Goal: Task Accomplishment & Management: Use online tool/utility

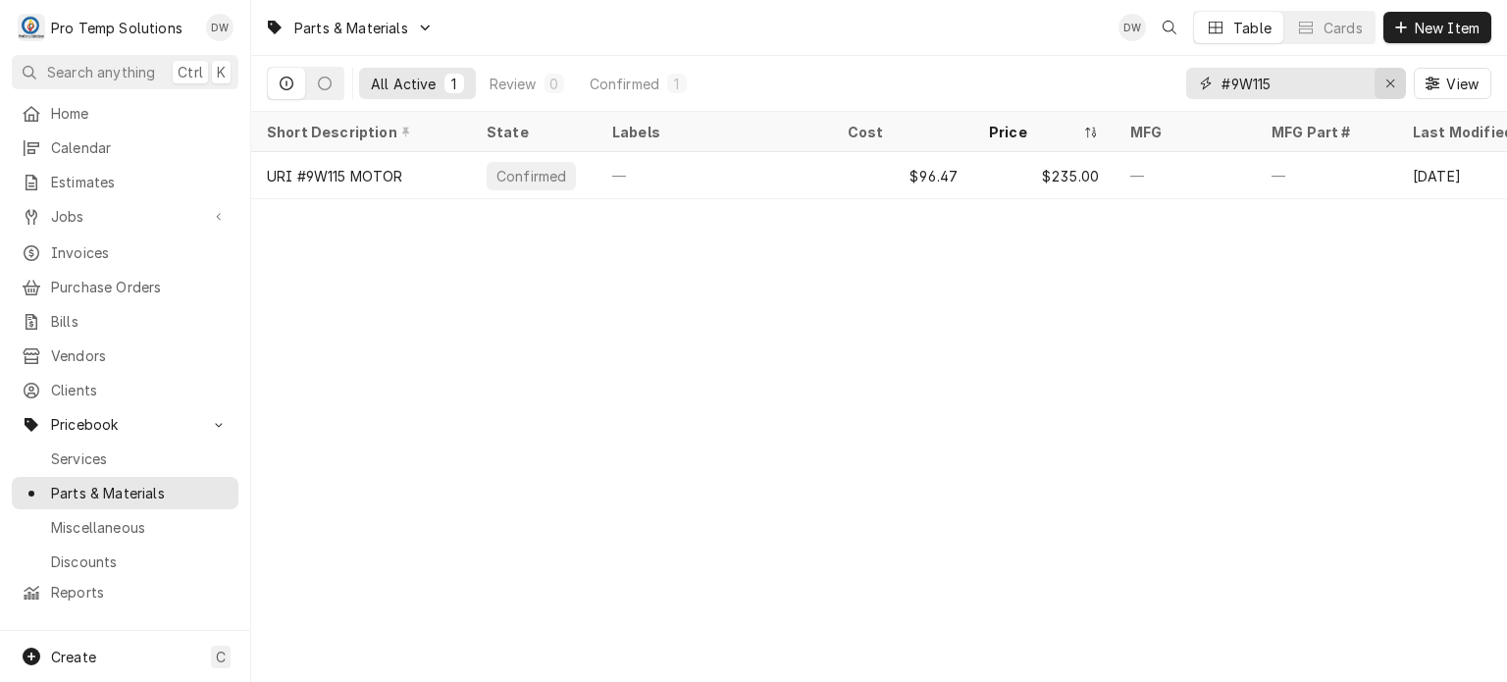
click at [1383, 89] on div "Erase input" at bounding box center [1390, 84] width 20 height 20
paste input "20-10-130"
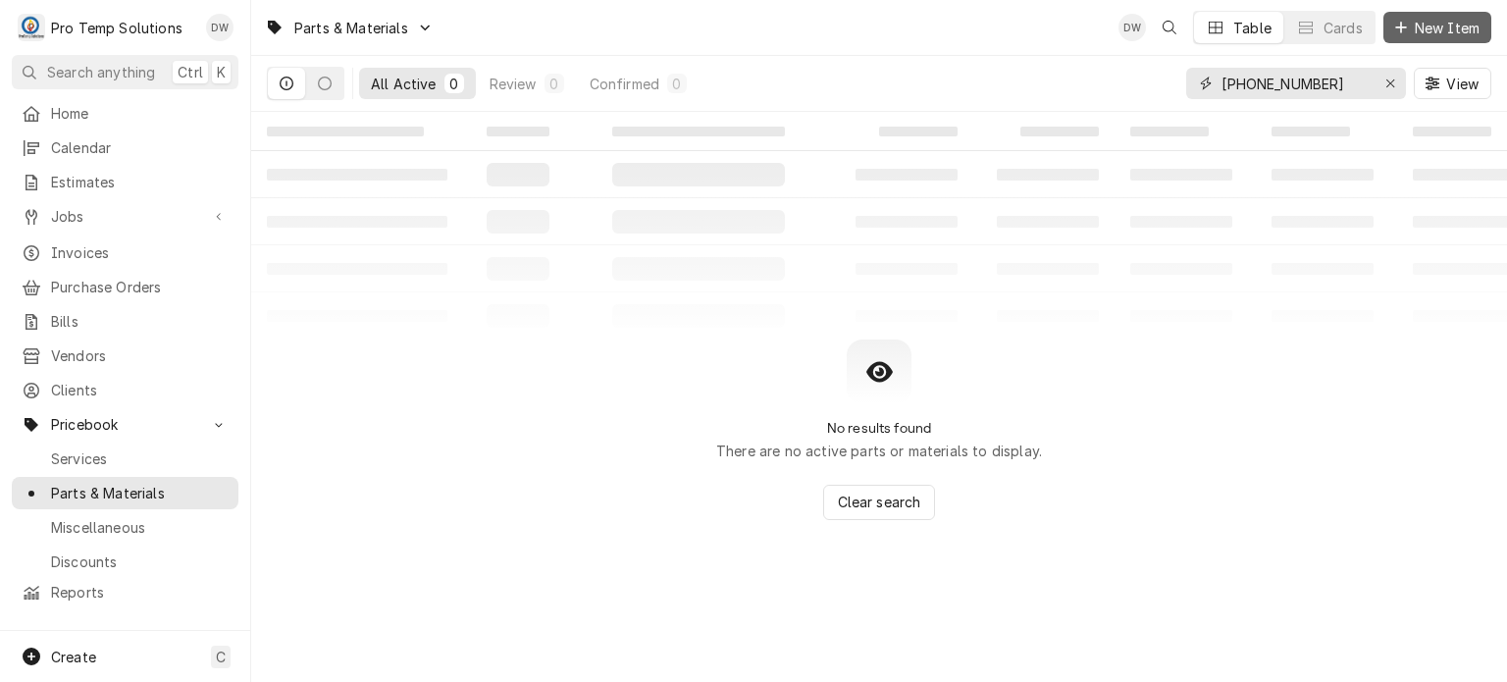
type input "20-10-130"
click at [1472, 22] on span "New Item" at bounding box center [1447, 28] width 73 height 21
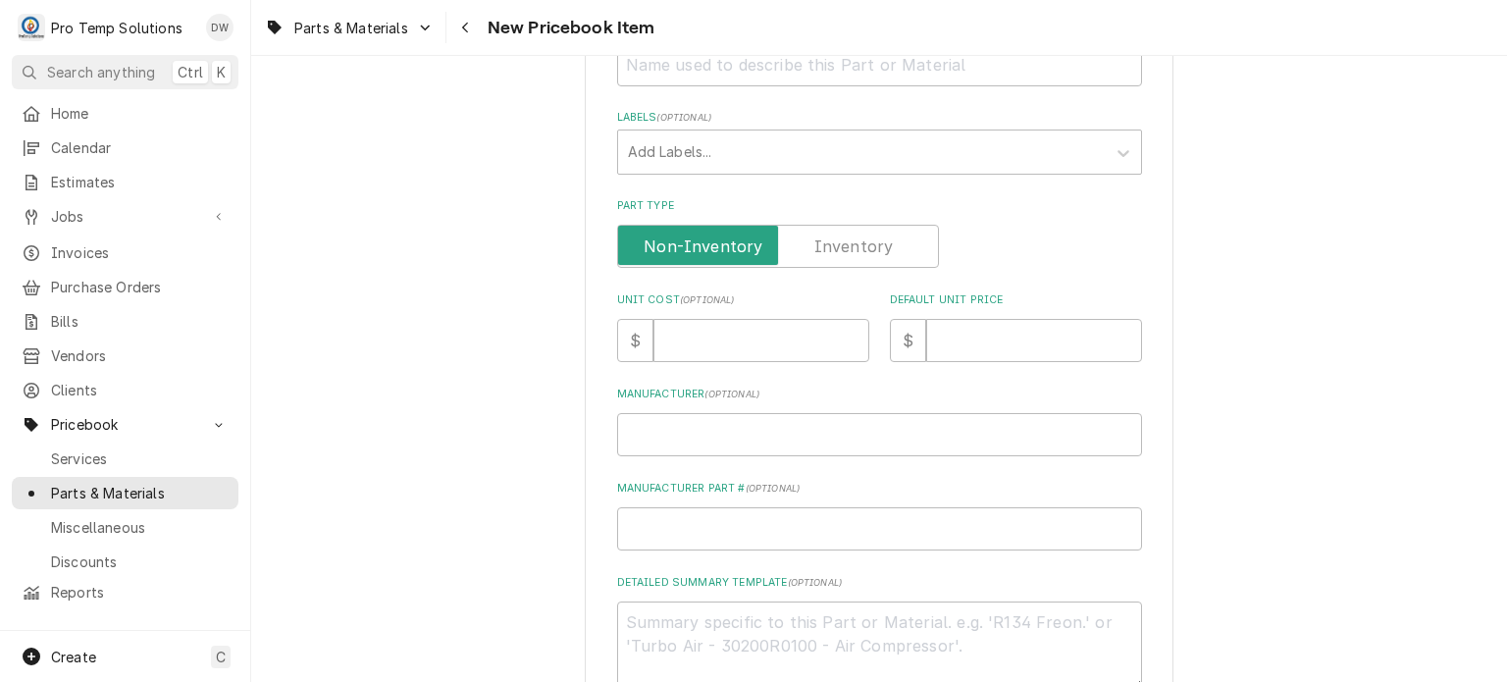
scroll to position [693, 0]
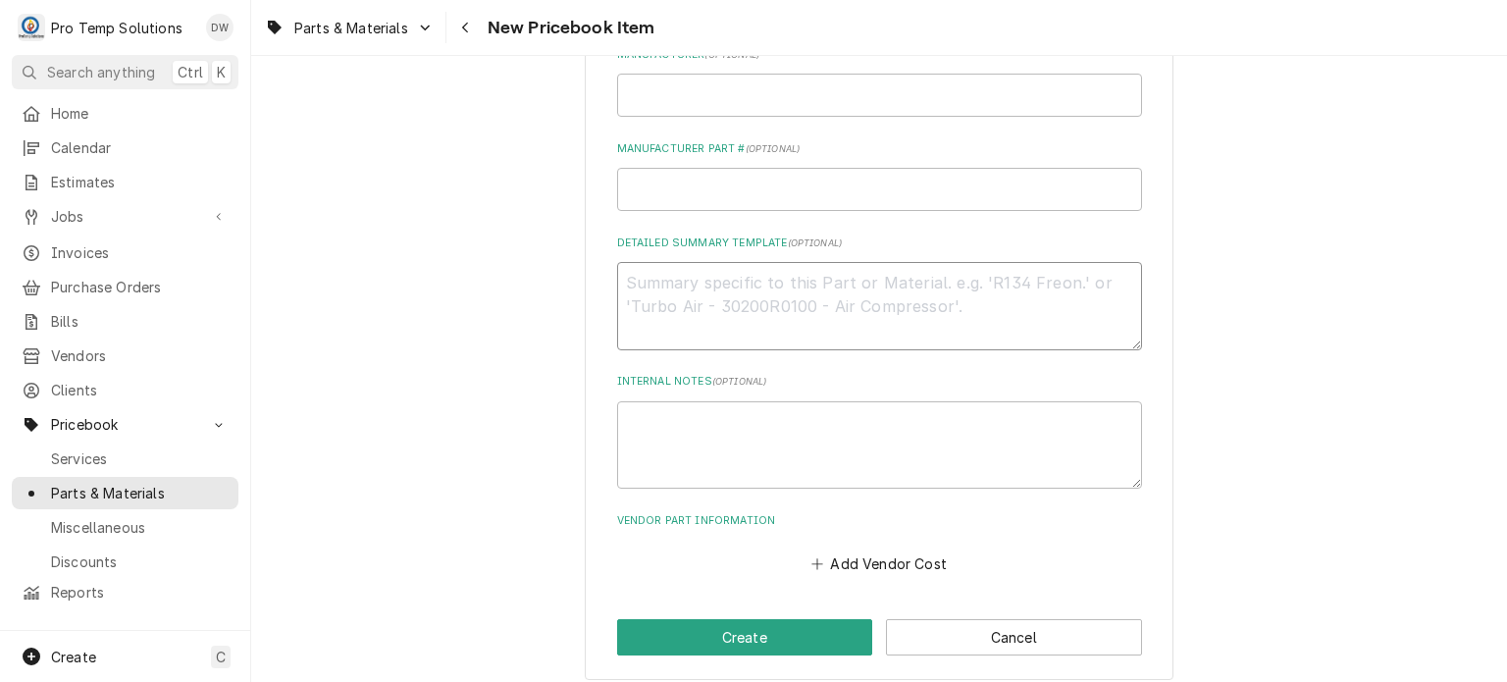
click at [817, 316] on textarea "Detailed Summary Template ( optional )" at bounding box center [879, 306] width 525 height 88
paste textarea "TRG: #20-10-130 77 X 37 MAG 3SD GASKET LIST: $125.00"
type textarea "TRG: #20-10-130 77 X 37 MAG 3SD GASKET LIST: $125.00"
type textarea "x"
drag, startPoint x: 975, startPoint y: 277, endPoint x: 516, endPoint y: 211, distance: 463.8
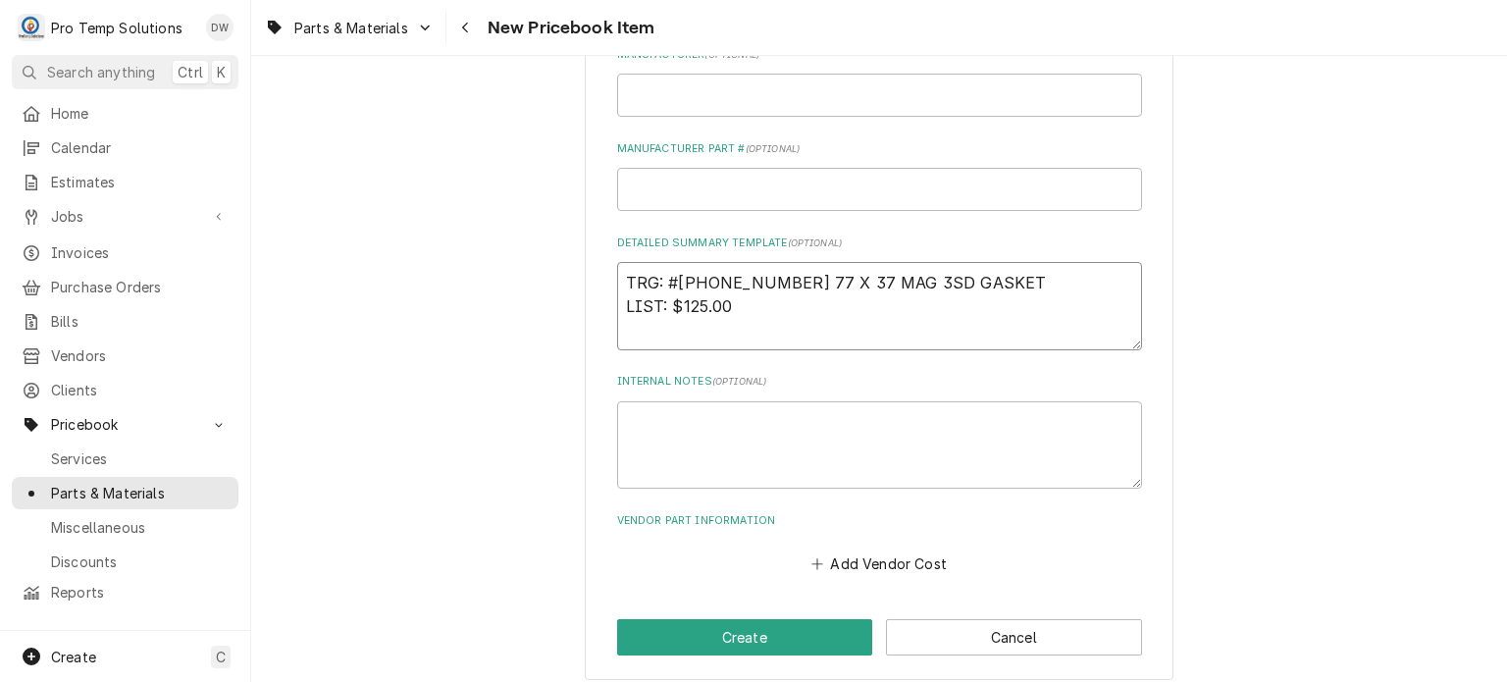
click at [516, 211] on div "Please provide the following information to create a PriceBook item. Active Sta…" at bounding box center [879, 41] width 1256 height 1314
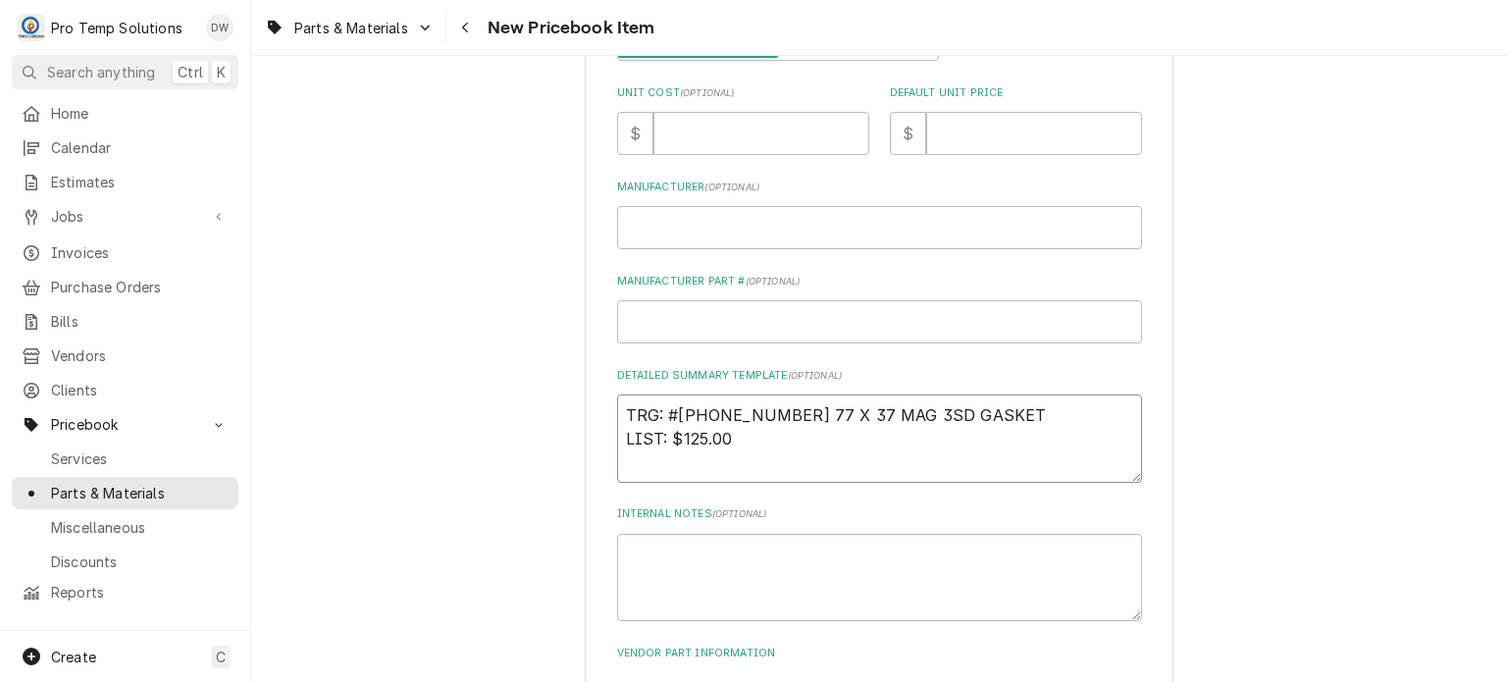
scroll to position [0, 0]
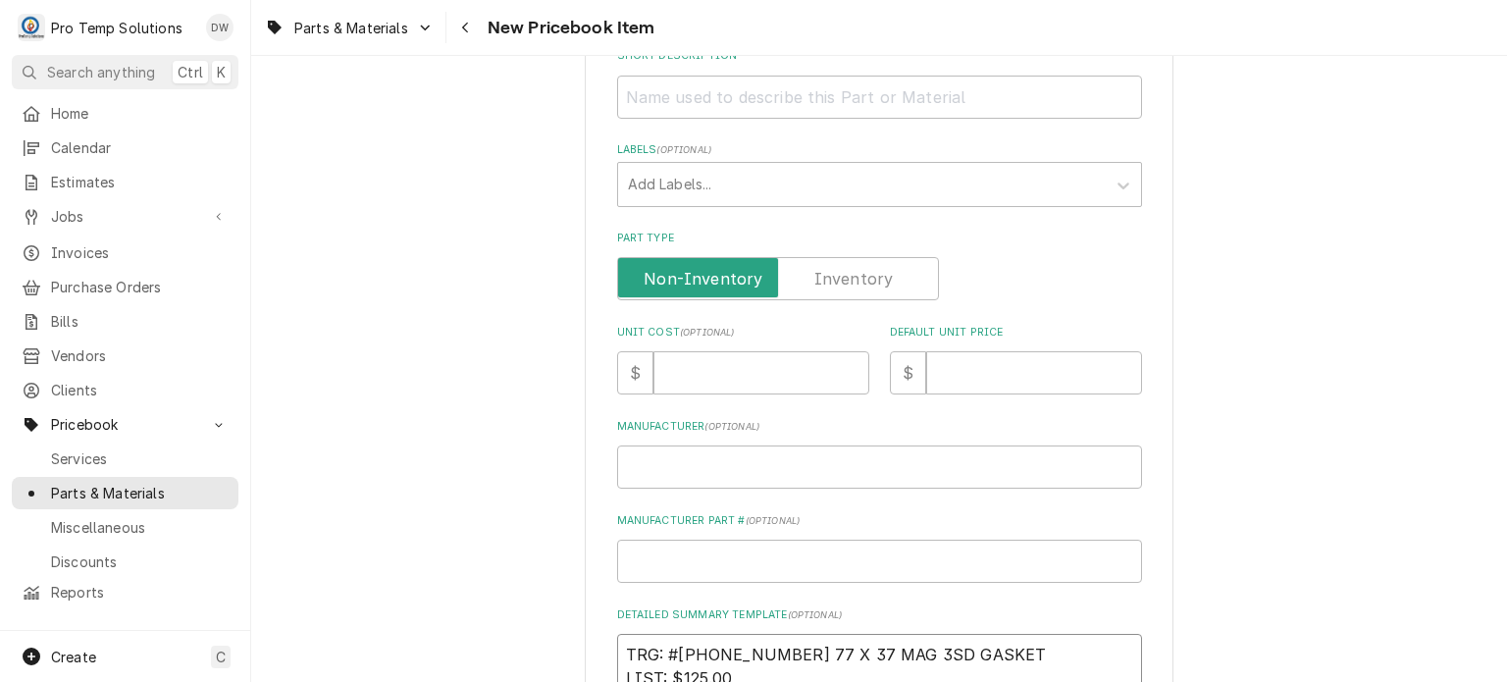
type textarea "TRG: #20-10-130 77 X 37 MAG 3SD GASKET LIST: $125.00"
click at [696, 91] on input "Short Description" at bounding box center [879, 97] width 525 height 43
paste input "TRG: #20-10-130 77 X 37 MAG 3SD GASKET"
type textarea "x"
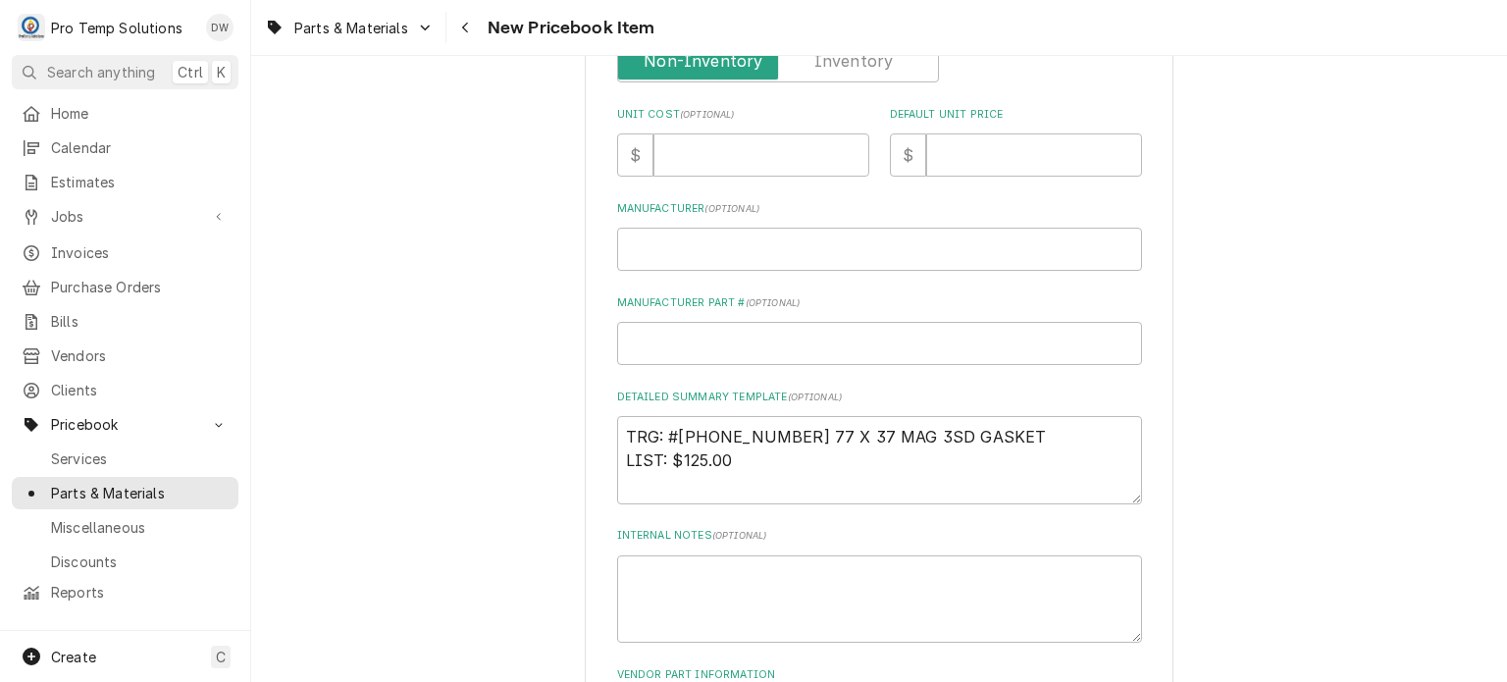
scroll to position [565, 0]
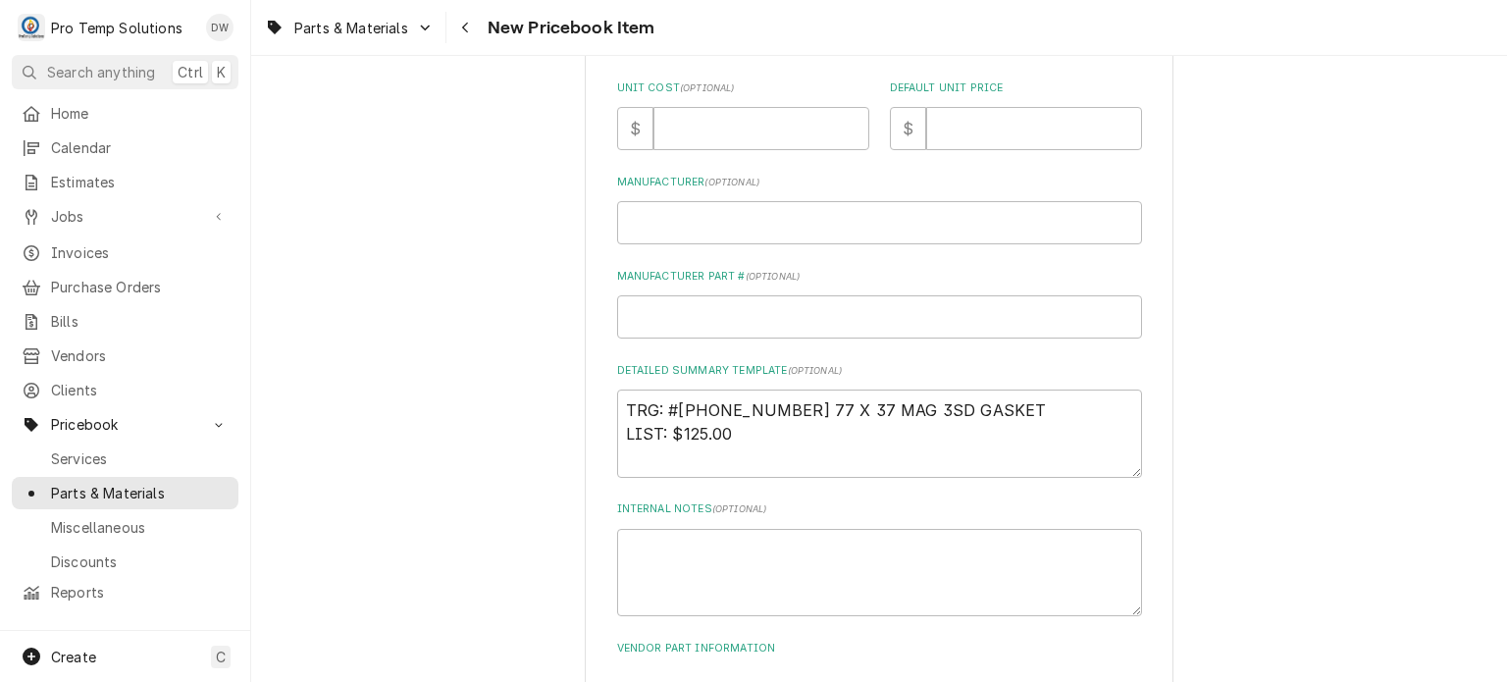
type input "TRG: #20-10-130 77 X 37 MAG 3SD GASKET"
drag, startPoint x: 676, startPoint y: 433, endPoint x: 740, endPoint y: 439, distance: 64.0
click at [740, 439] on textarea "TRG: #20-10-130 77 X 37 MAG 3SD GASKET LIST: $125.00" at bounding box center [879, 433] width 525 height 88
click at [1089, 120] on input "Default Unit Price" at bounding box center [1034, 128] width 216 height 43
paste input "125.00"
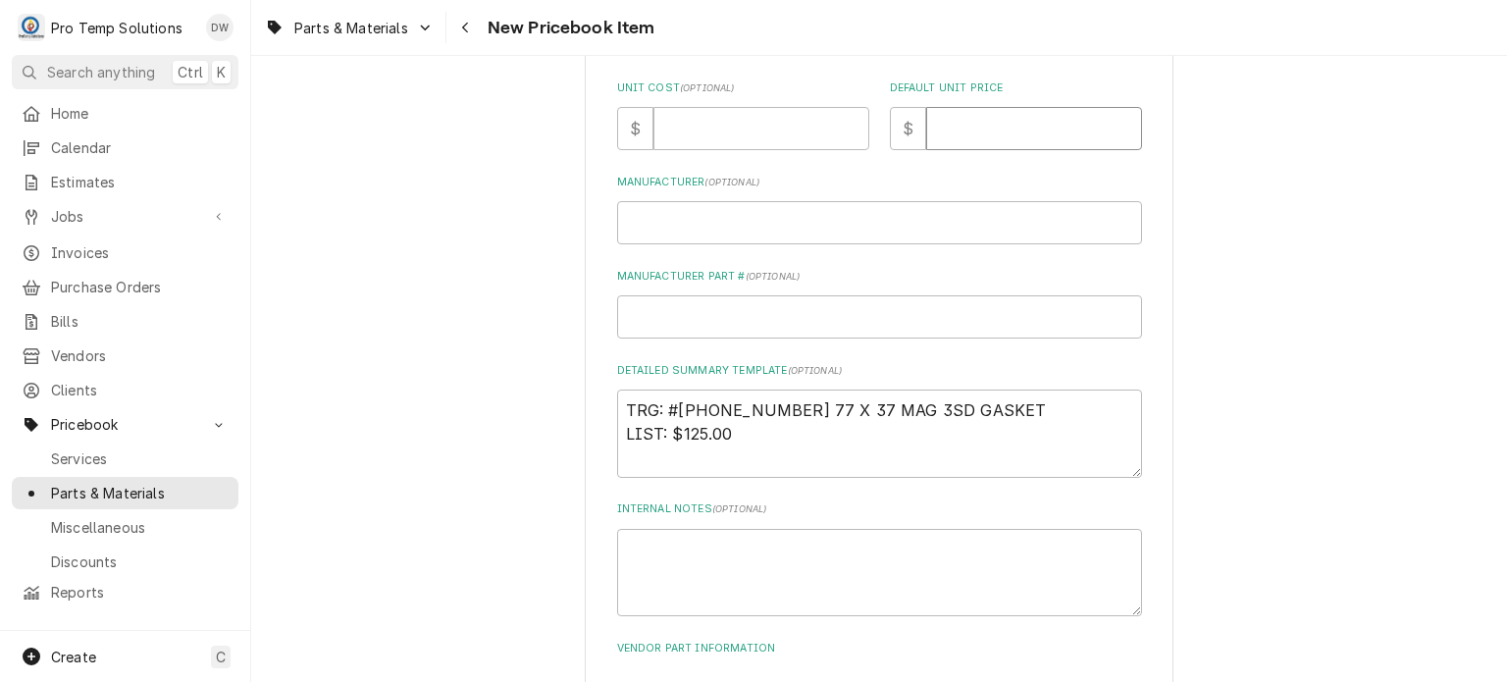
type textarea "x"
type input "125.00"
click at [686, 144] on input "Unit Cost ( optional )" at bounding box center [761, 128] width 216 height 43
paste input "51.21"
type textarea "x"
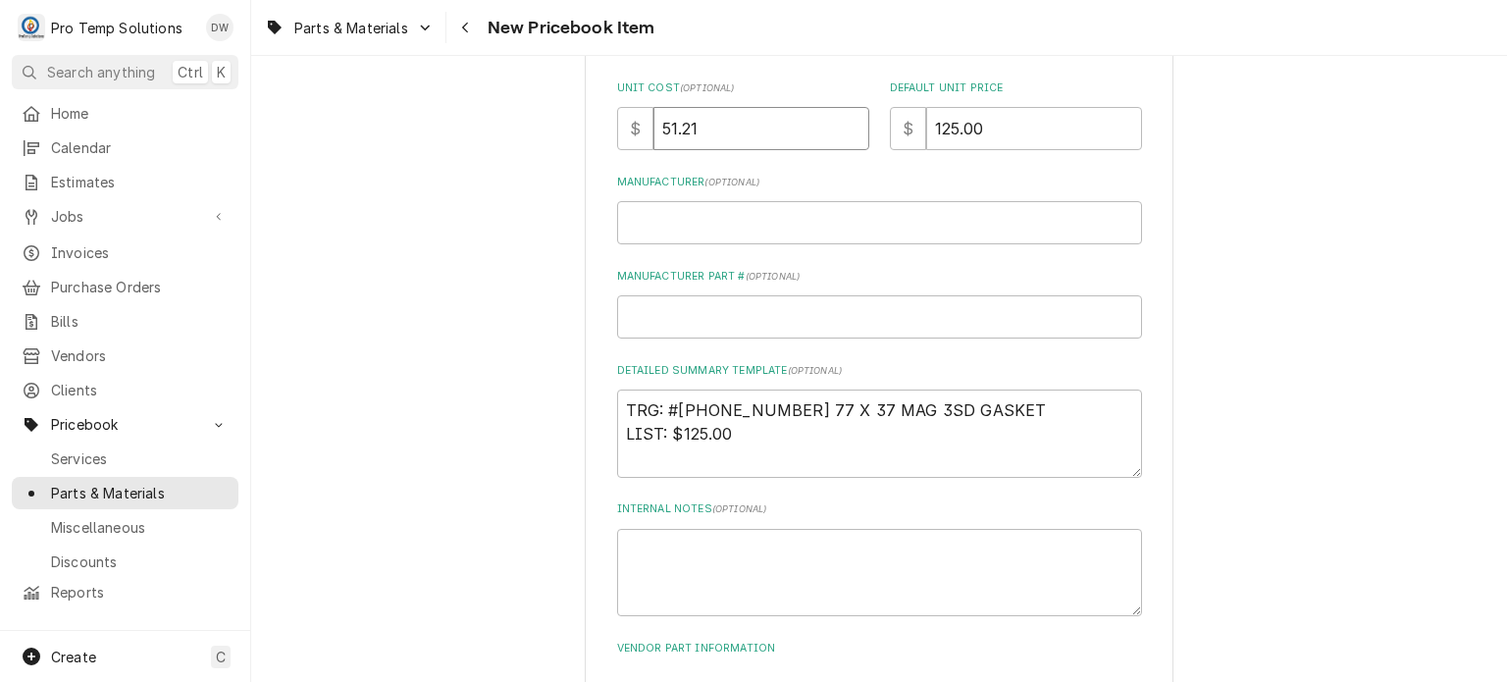
type input "51.21"
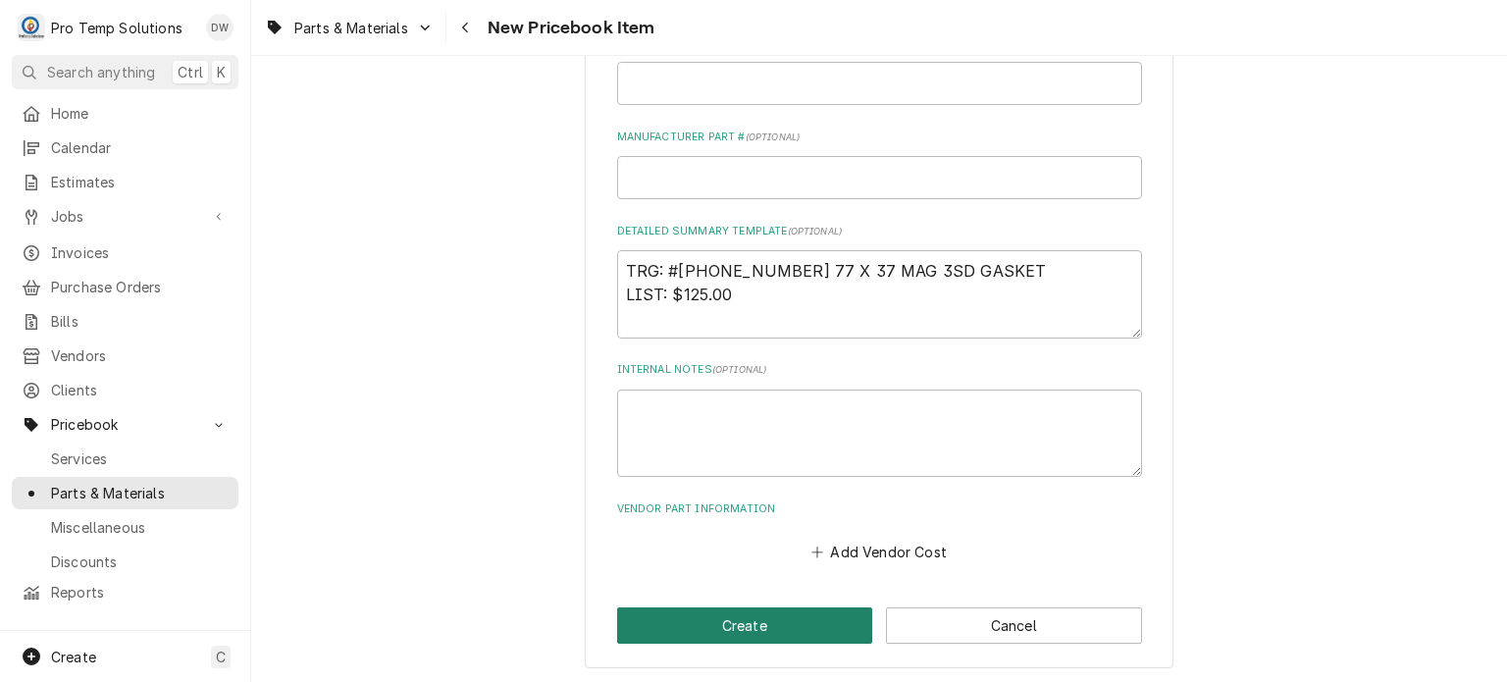
click at [677, 632] on button "Create" at bounding box center [745, 625] width 256 height 36
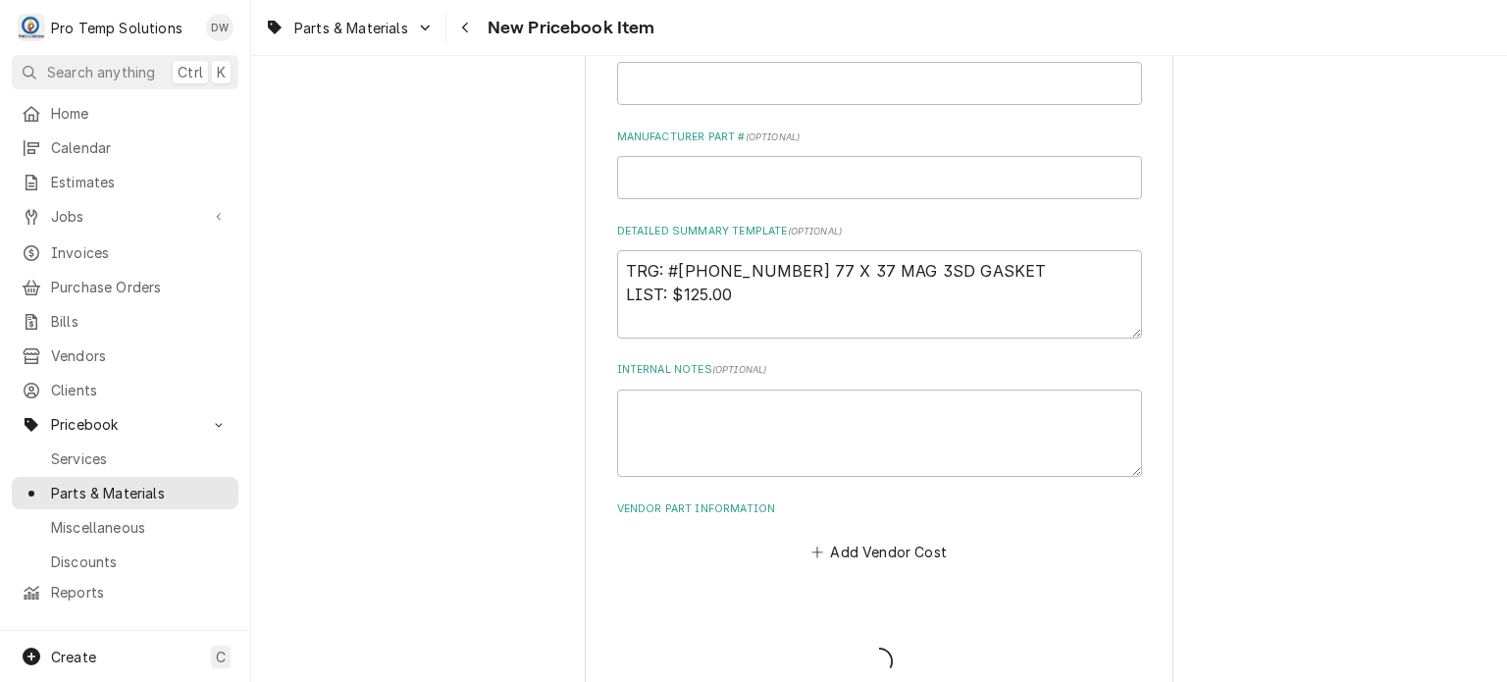
type textarea "x"
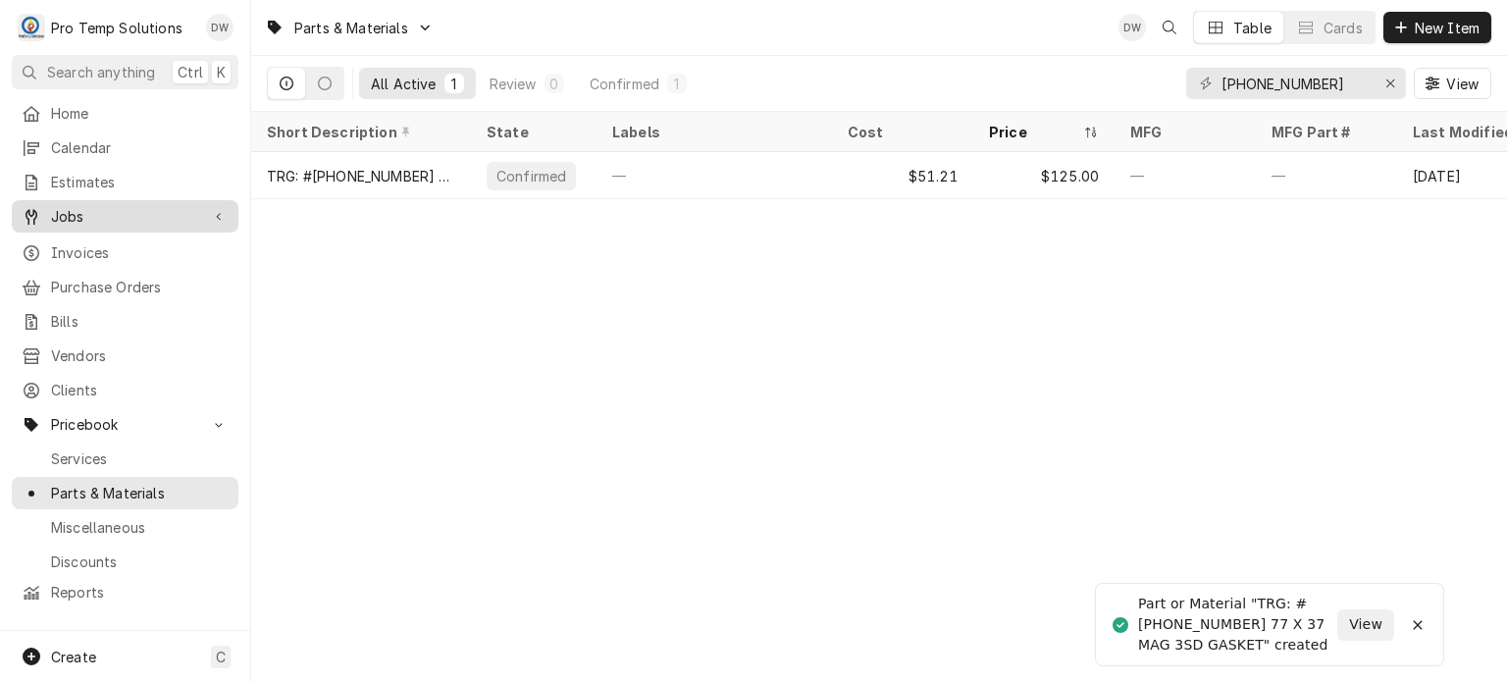
click at [100, 206] on span "Jobs" at bounding box center [125, 216] width 148 height 21
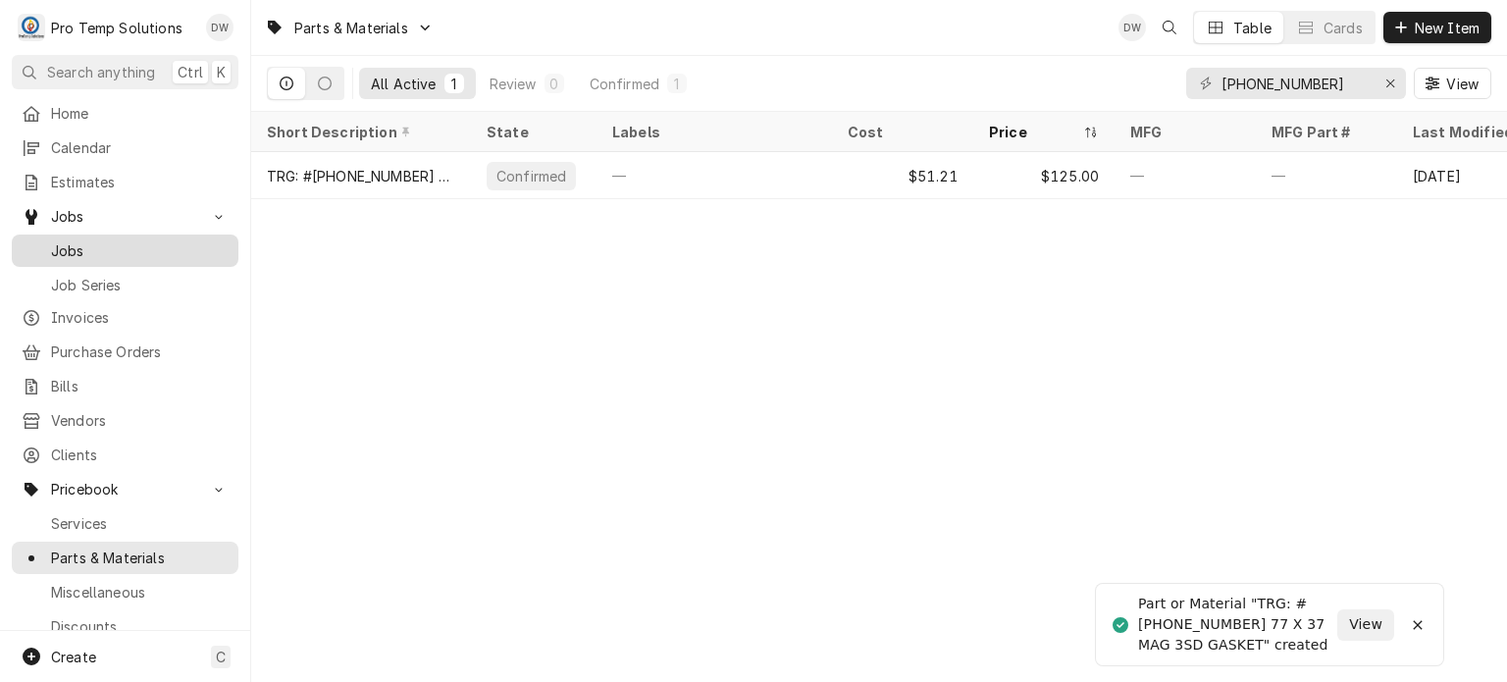
click at [95, 240] on span "Jobs" at bounding box center [140, 250] width 178 height 21
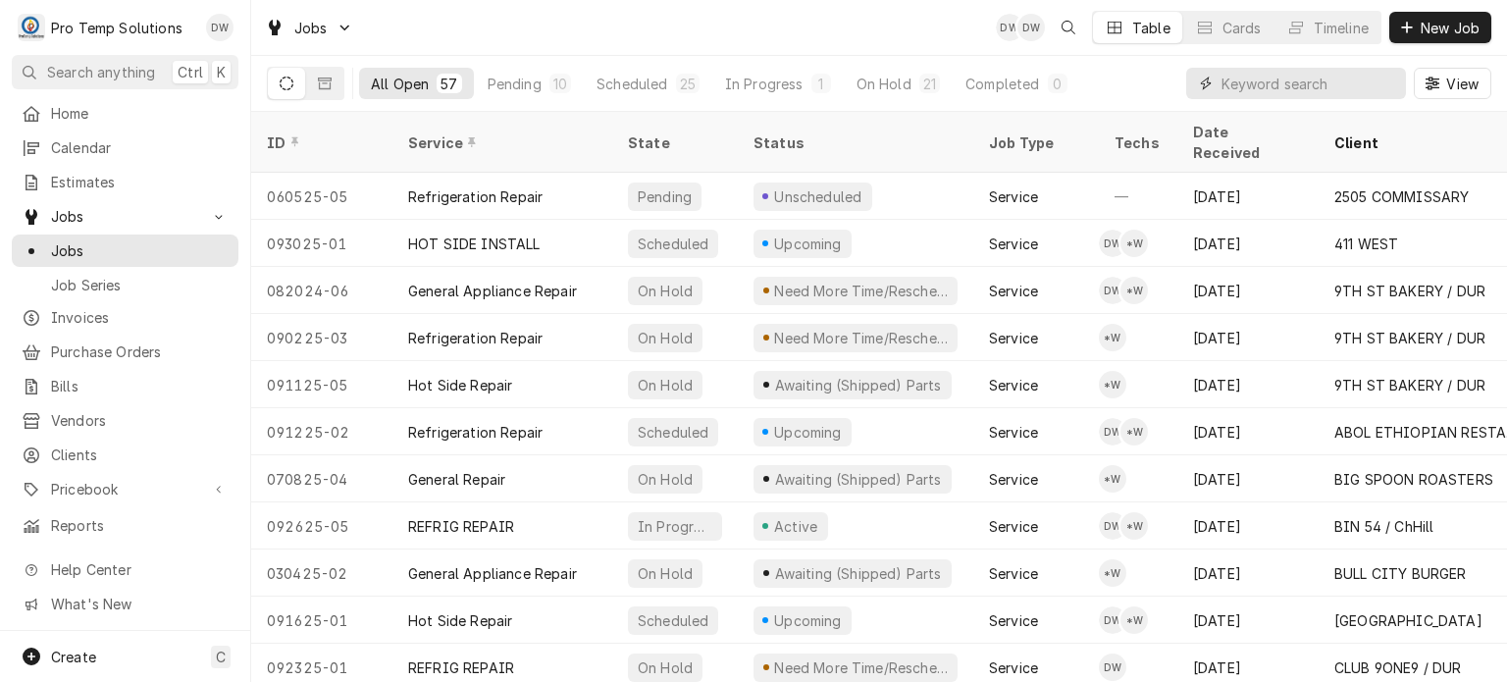
click at [1358, 73] on input "Dynamic Content Wrapper" at bounding box center [1308, 83] width 175 height 31
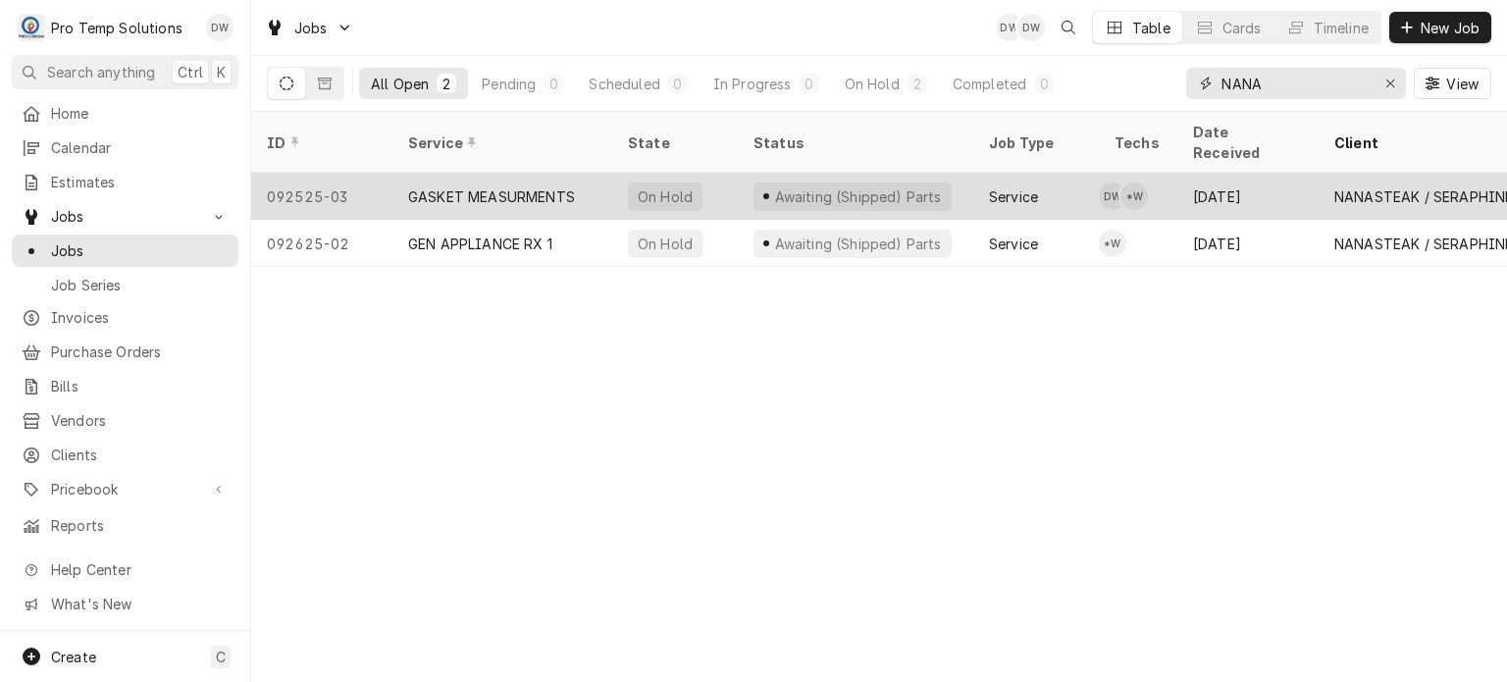
type input "NANA"
click at [373, 173] on div "092525-03" at bounding box center [321, 196] width 141 height 47
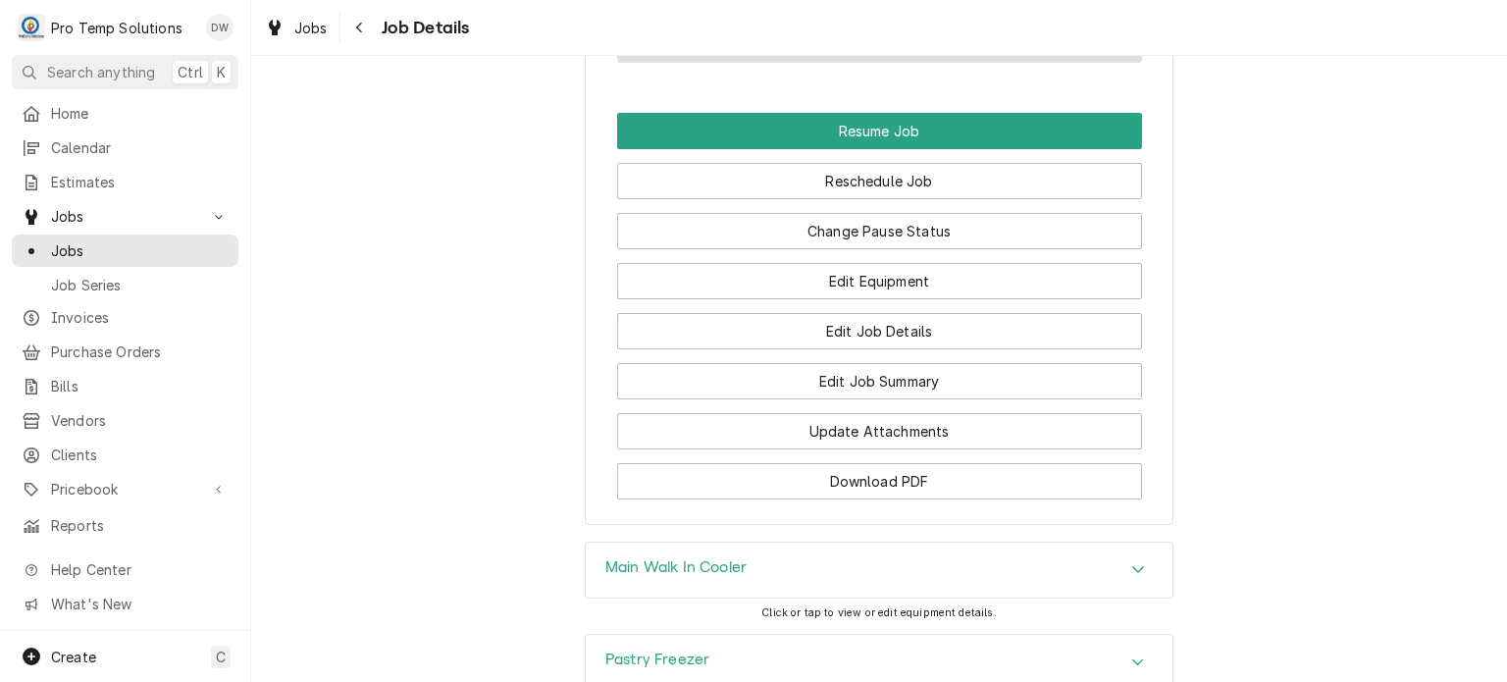
scroll to position [1728, 0]
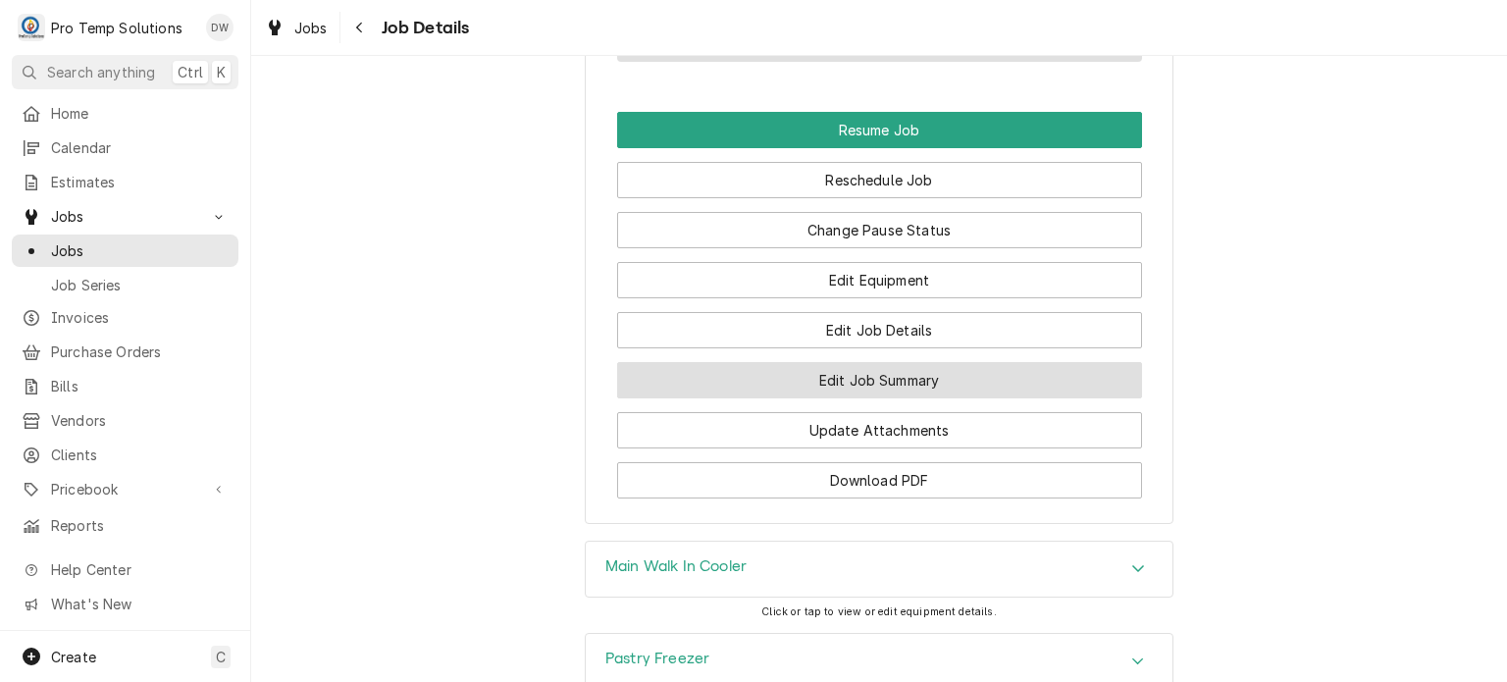
click at [675, 389] on button "Edit Job Summary" at bounding box center [879, 380] width 525 height 36
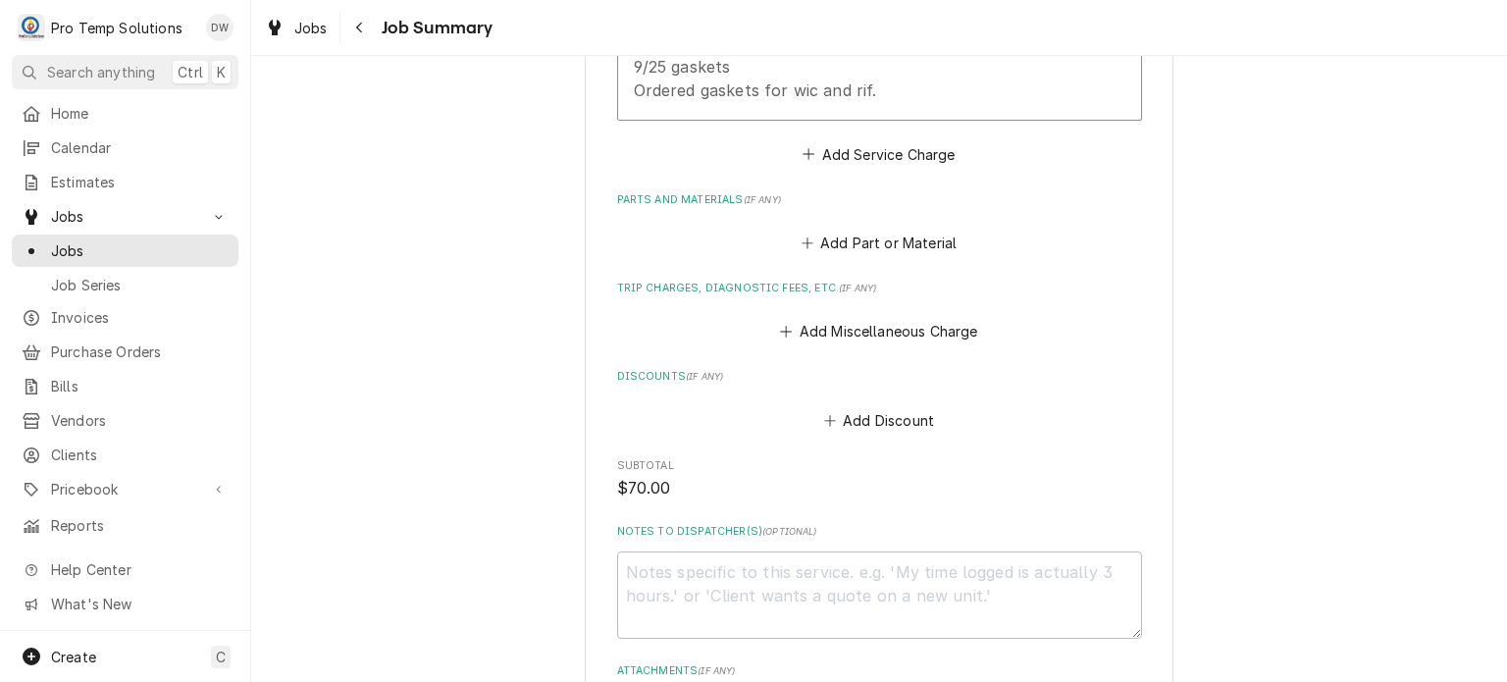
scroll to position [832, 0]
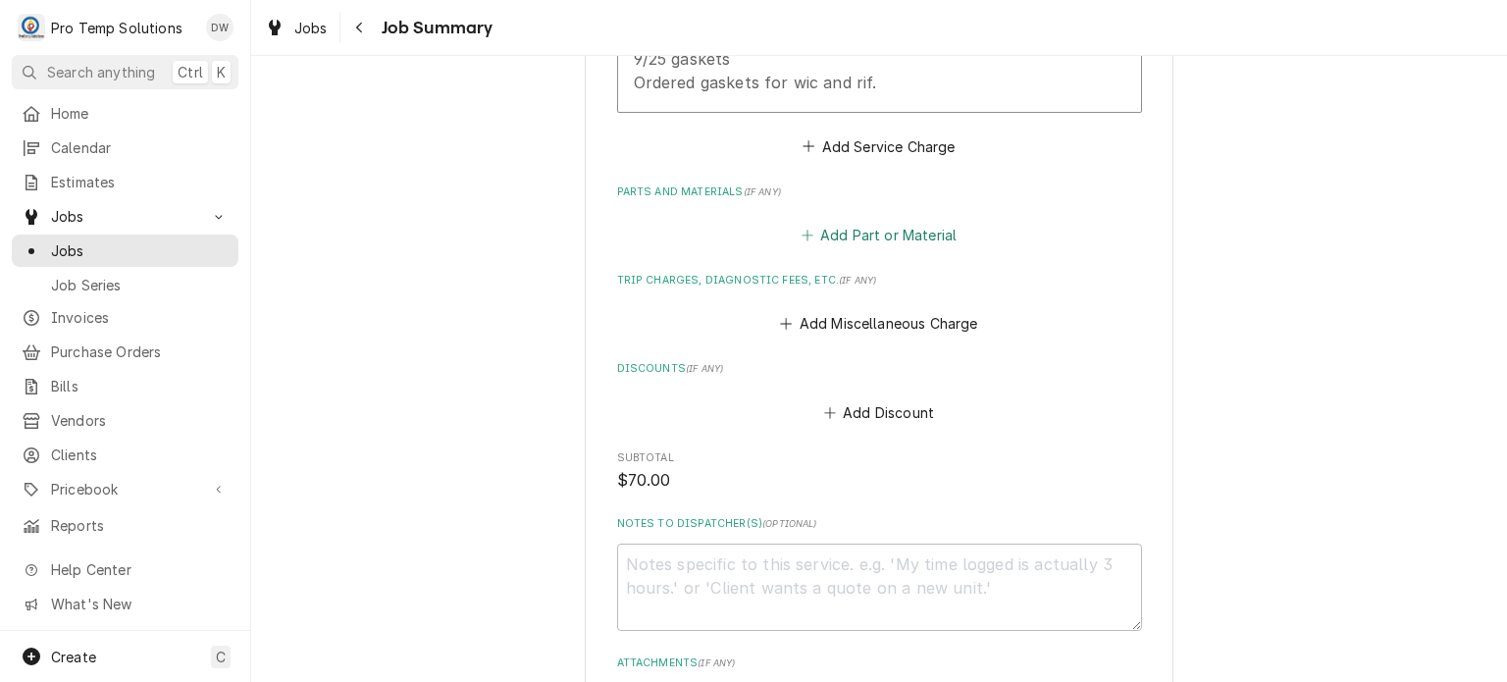
click at [869, 225] on button "Add Part or Material" at bounding box center [879, 234] width 162 height 27
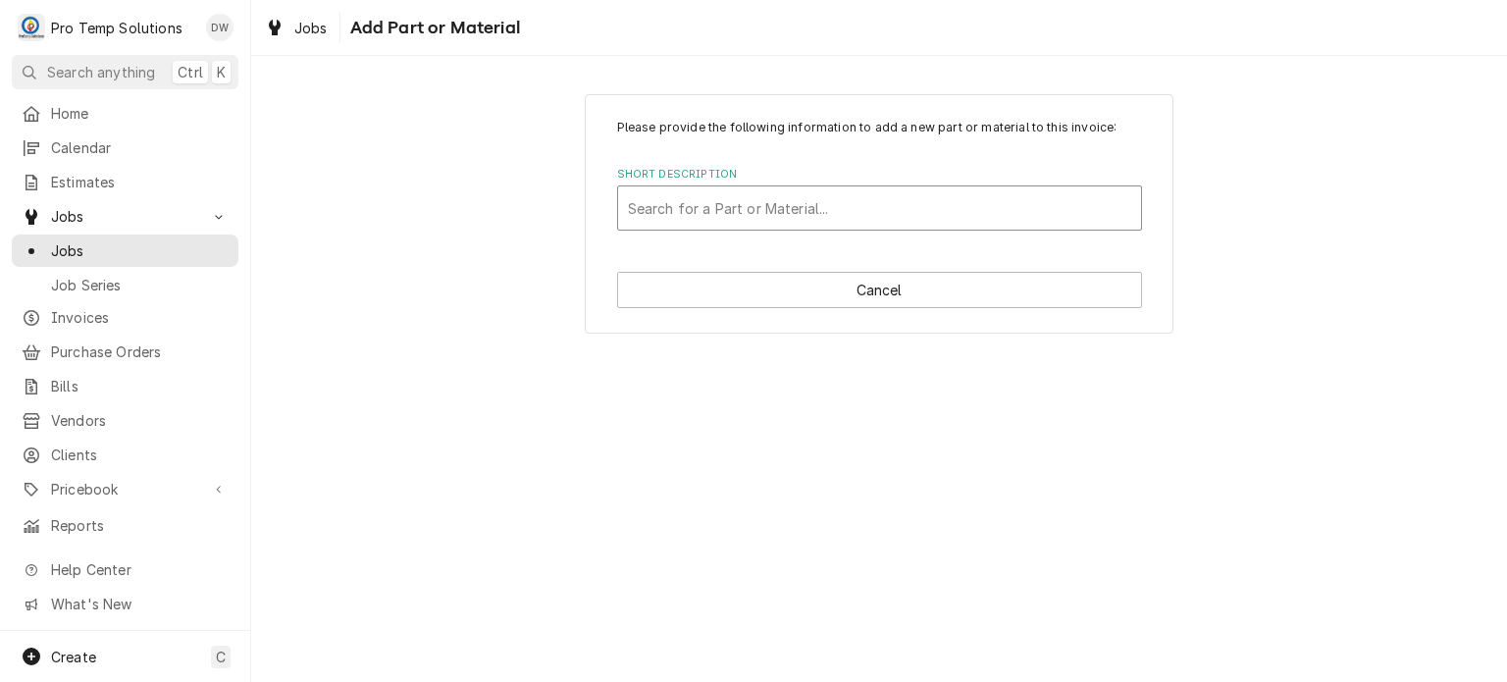
click at [813, 226] on div "Search for a Part or Material..." at bounding box center [879, 207] width 523 height 43
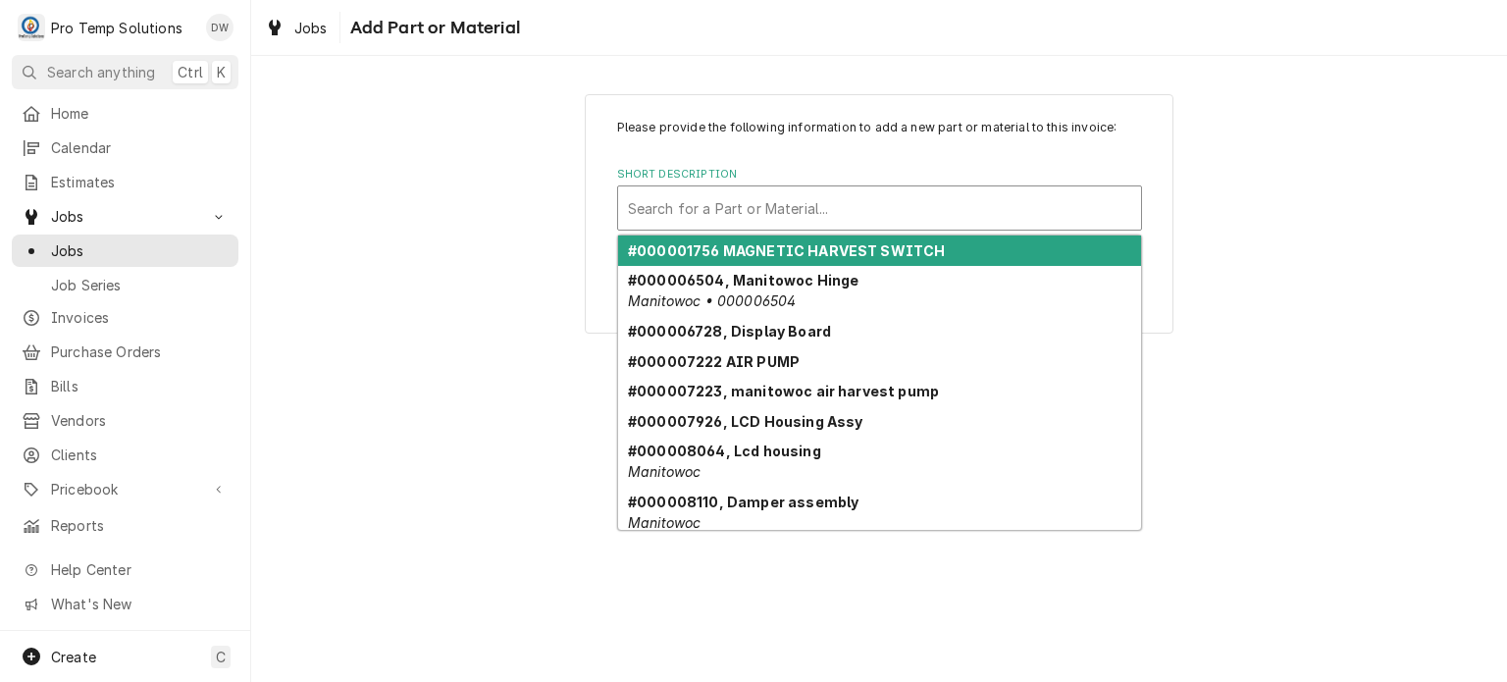
paste input "51.21"
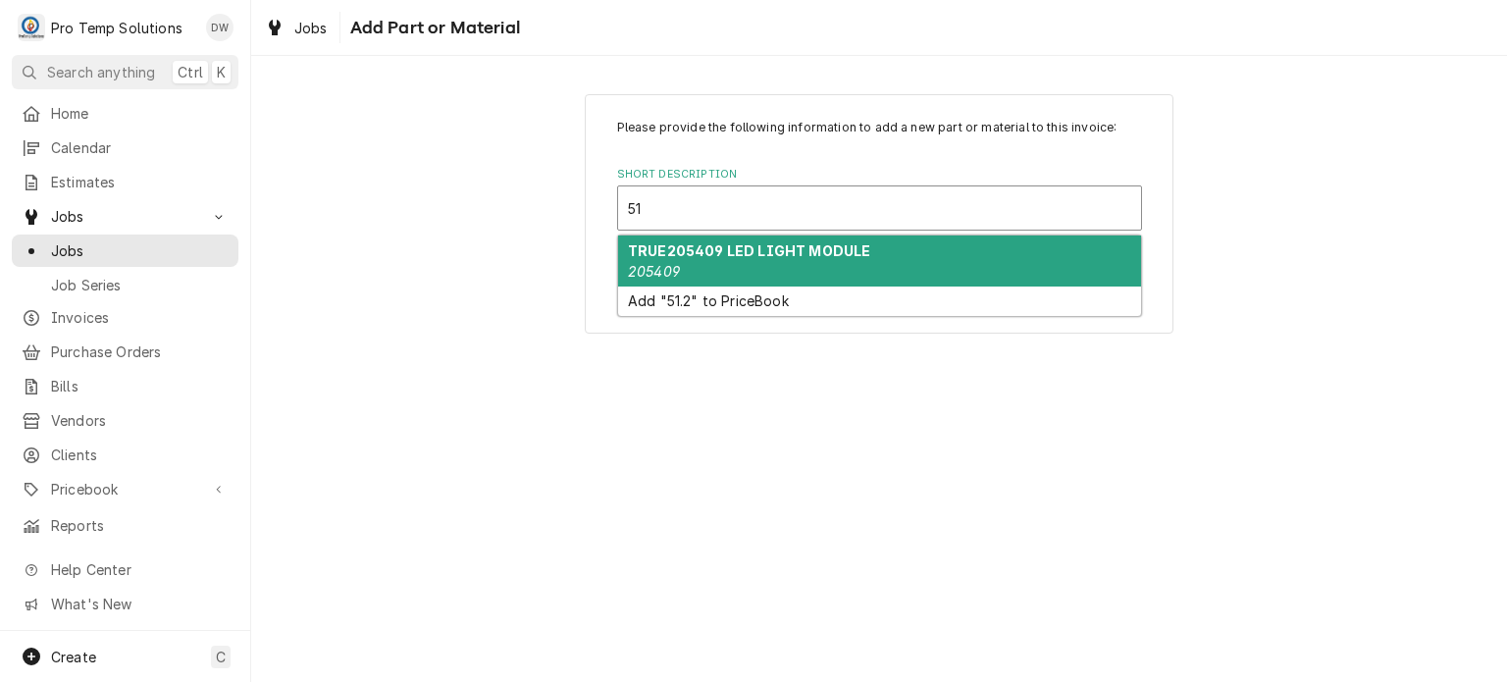
type input "5"
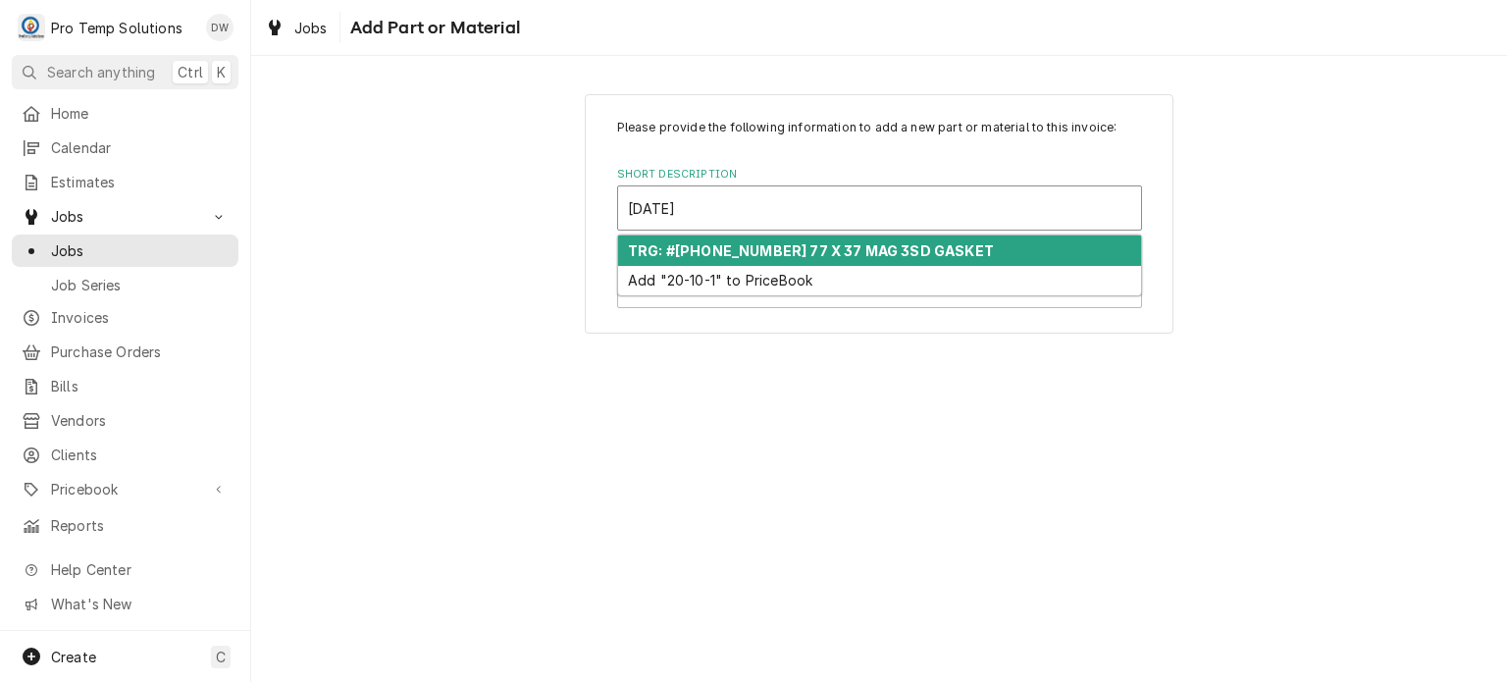
type input "20-10-130"
click at [825, 245] on strong "TRG: #[PHONE_NUMBER] 77 X 37 MAG 3SD GASKET" at bounding box center [811, 250] width 366 height 17
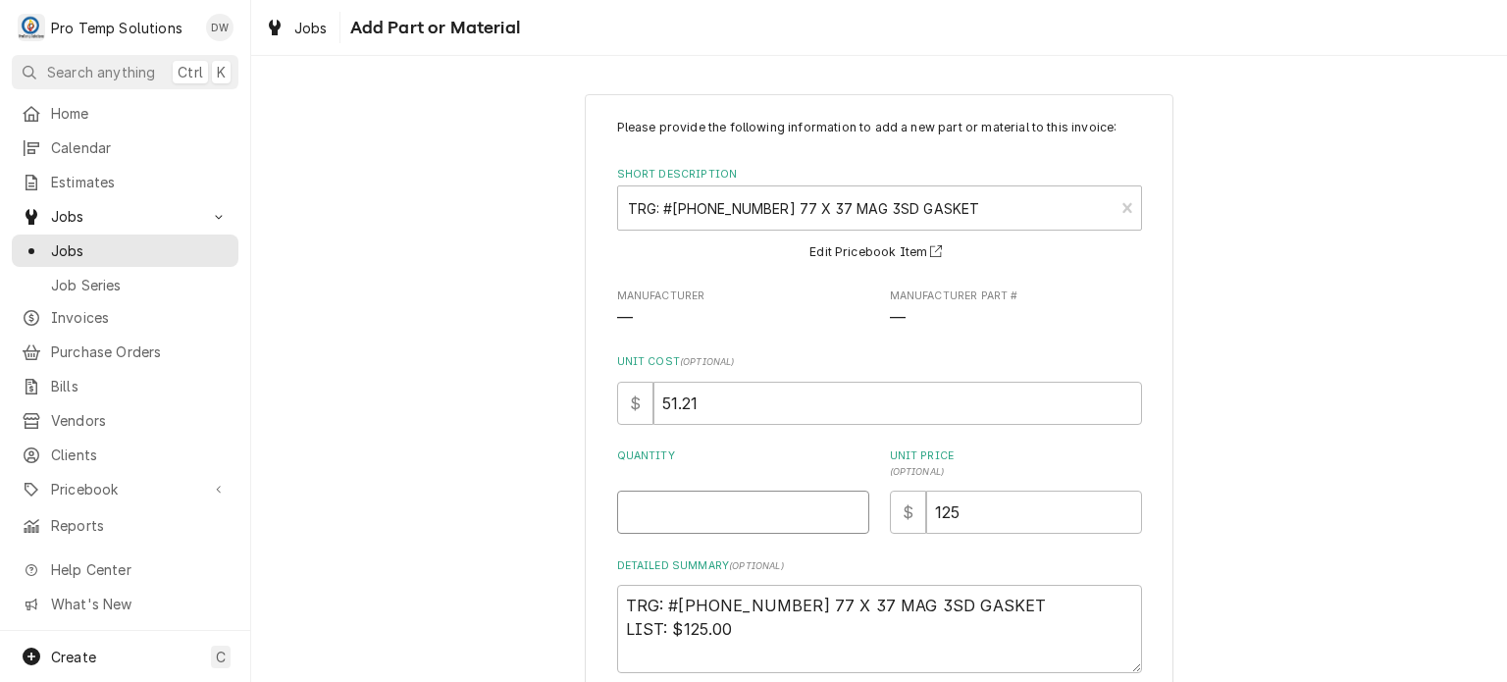
click at [741, 510] on input "Quantity" at bounding box center [743, 512] width 252 height 43
type textarea "x"
type input "1"
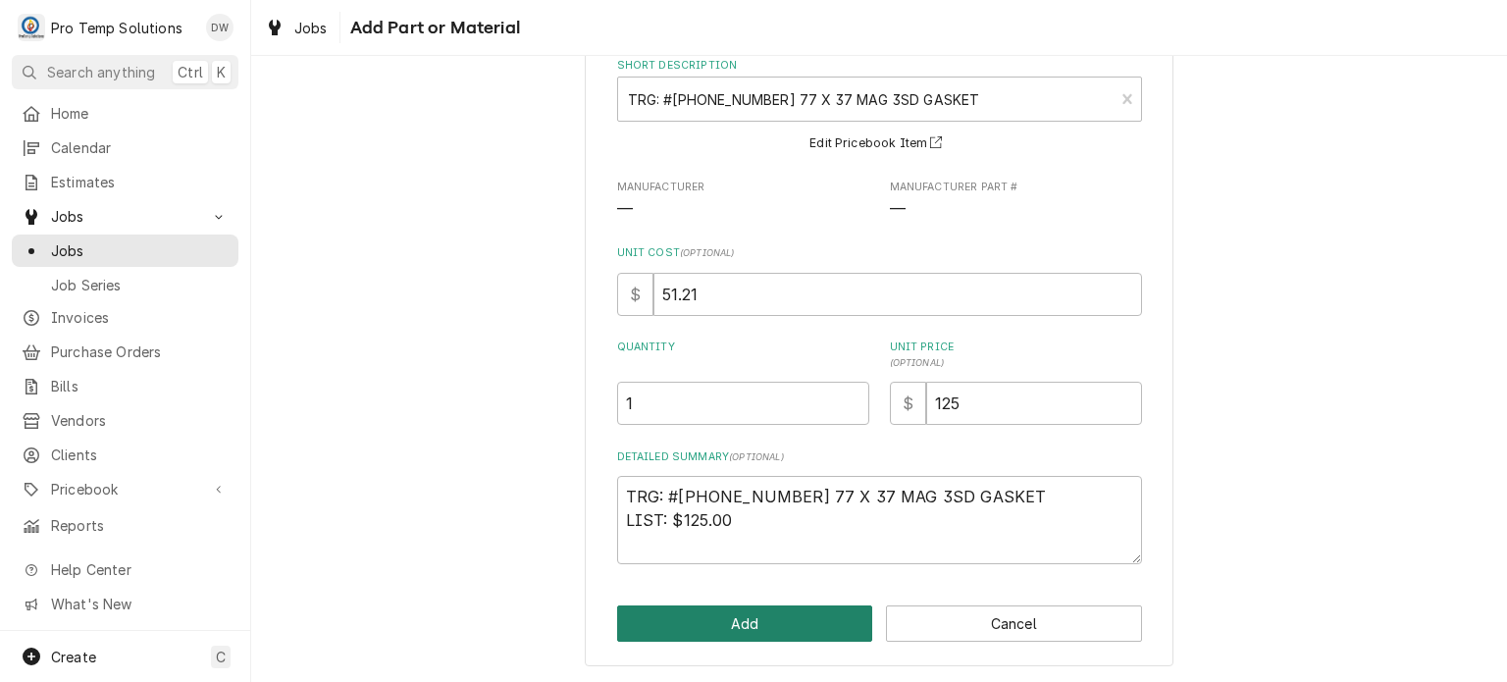
click at [695, 620] on button "Add" at bounding box center [745, 623] width 256 height 36
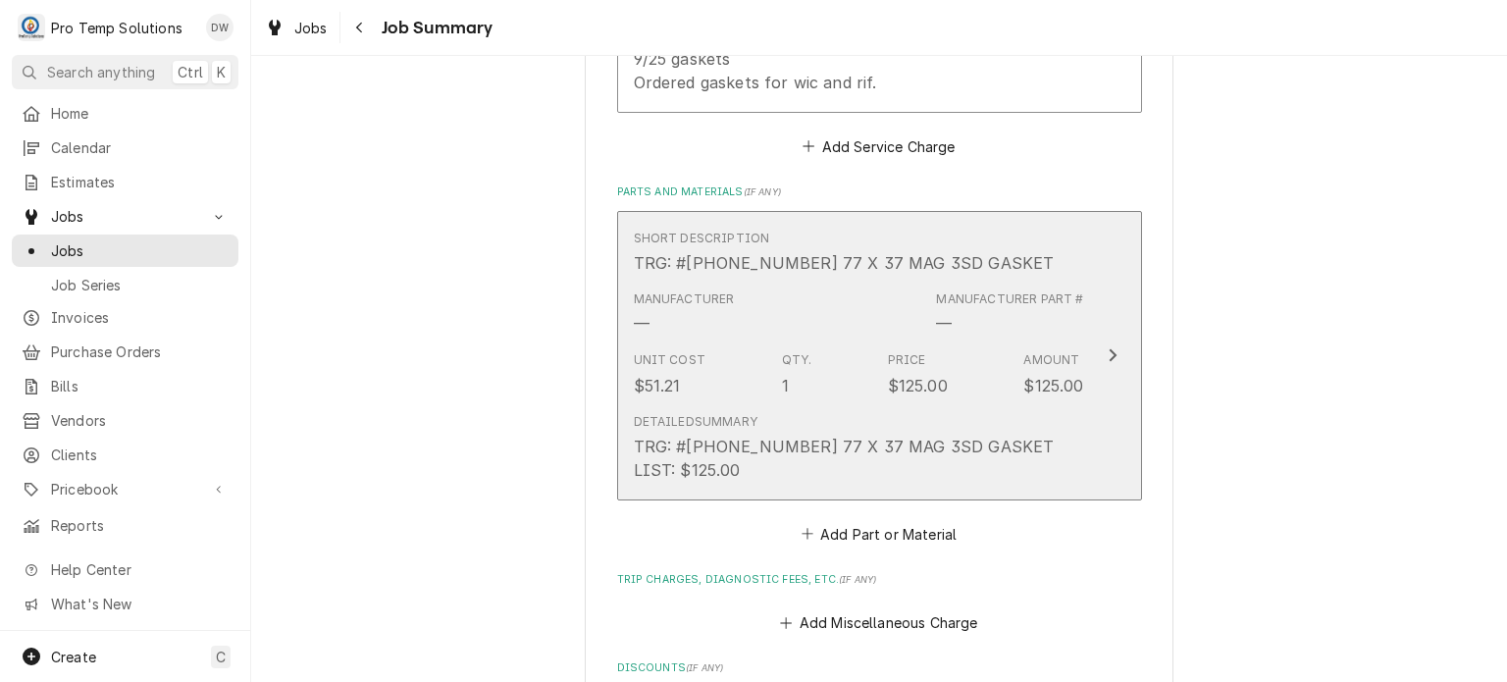
scroll to position [1563, 0]
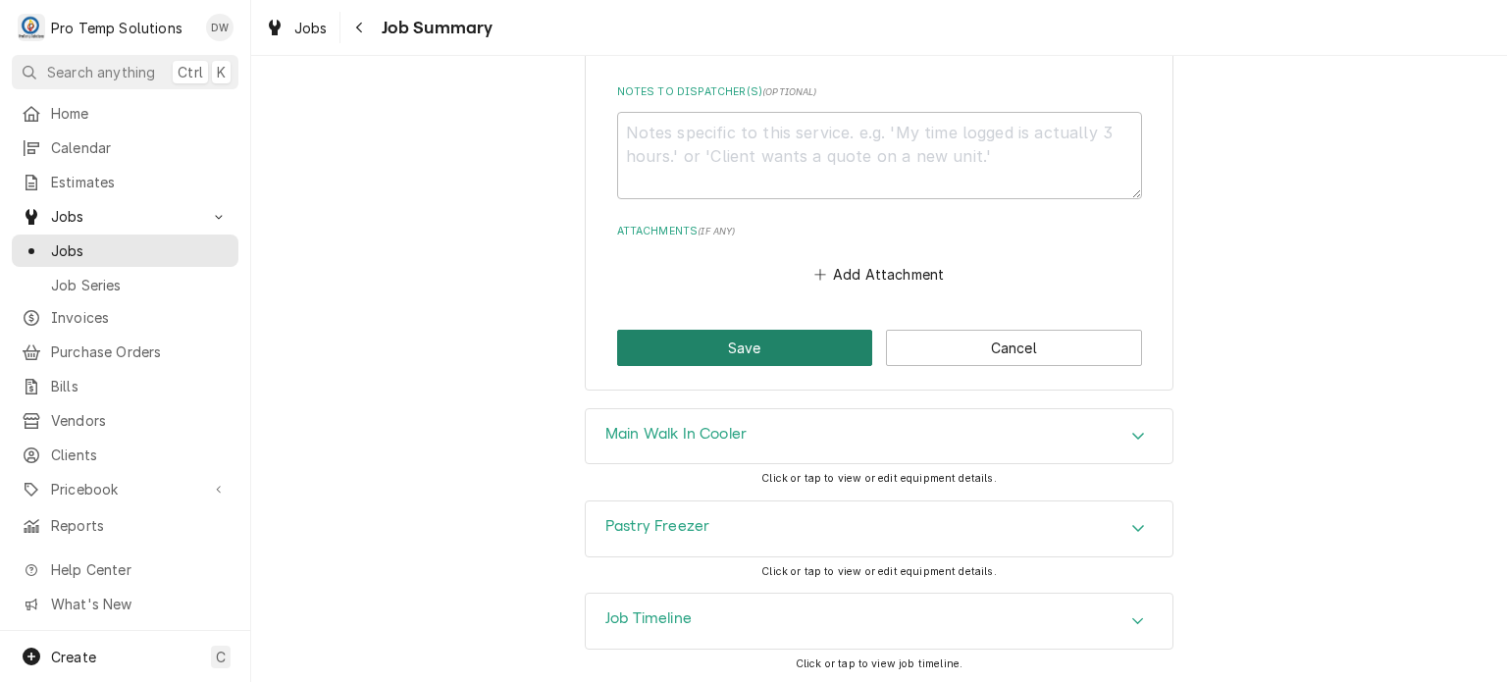
click at [749, 348] on button "Save" at bounding box center [745, 348] width 256 height 36
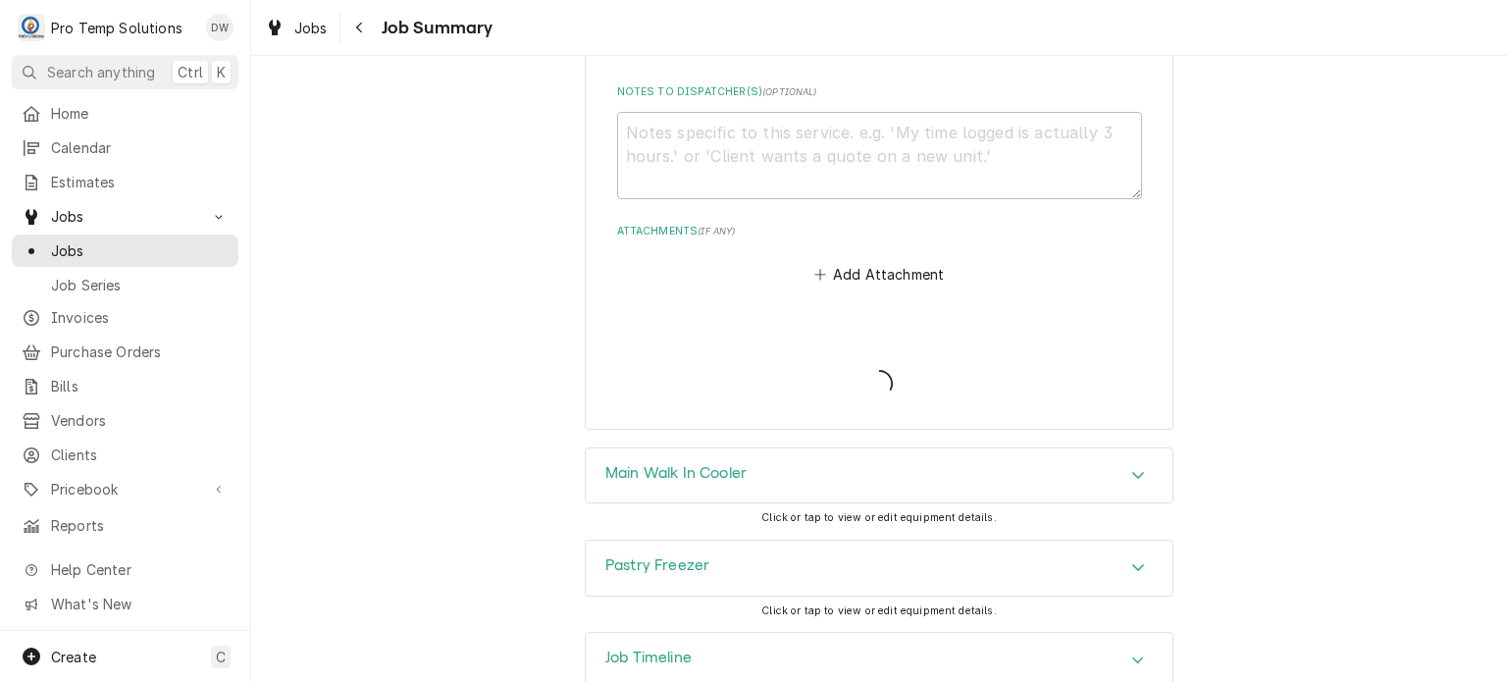
type textarea "x"
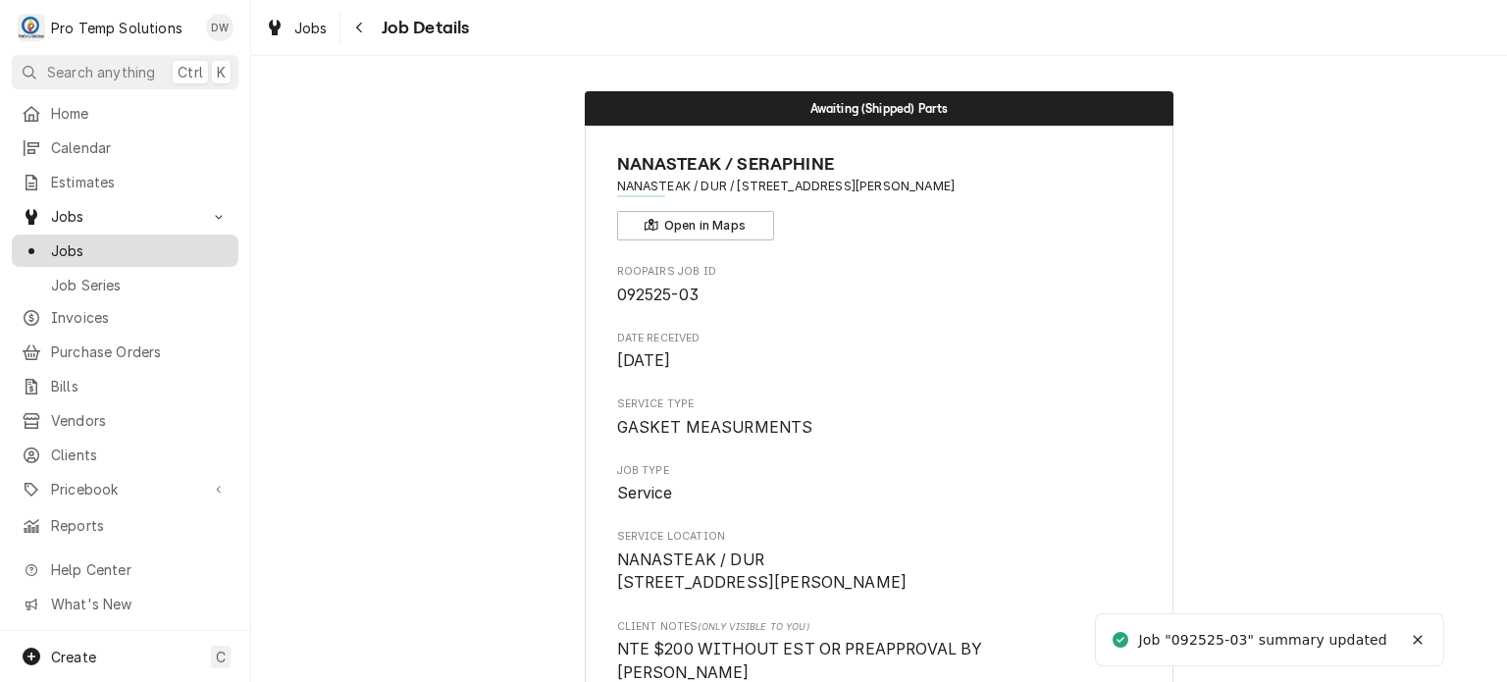
click at [138, 240] on span "Jobs" at bounding box center [140, 250] width 178 height 21
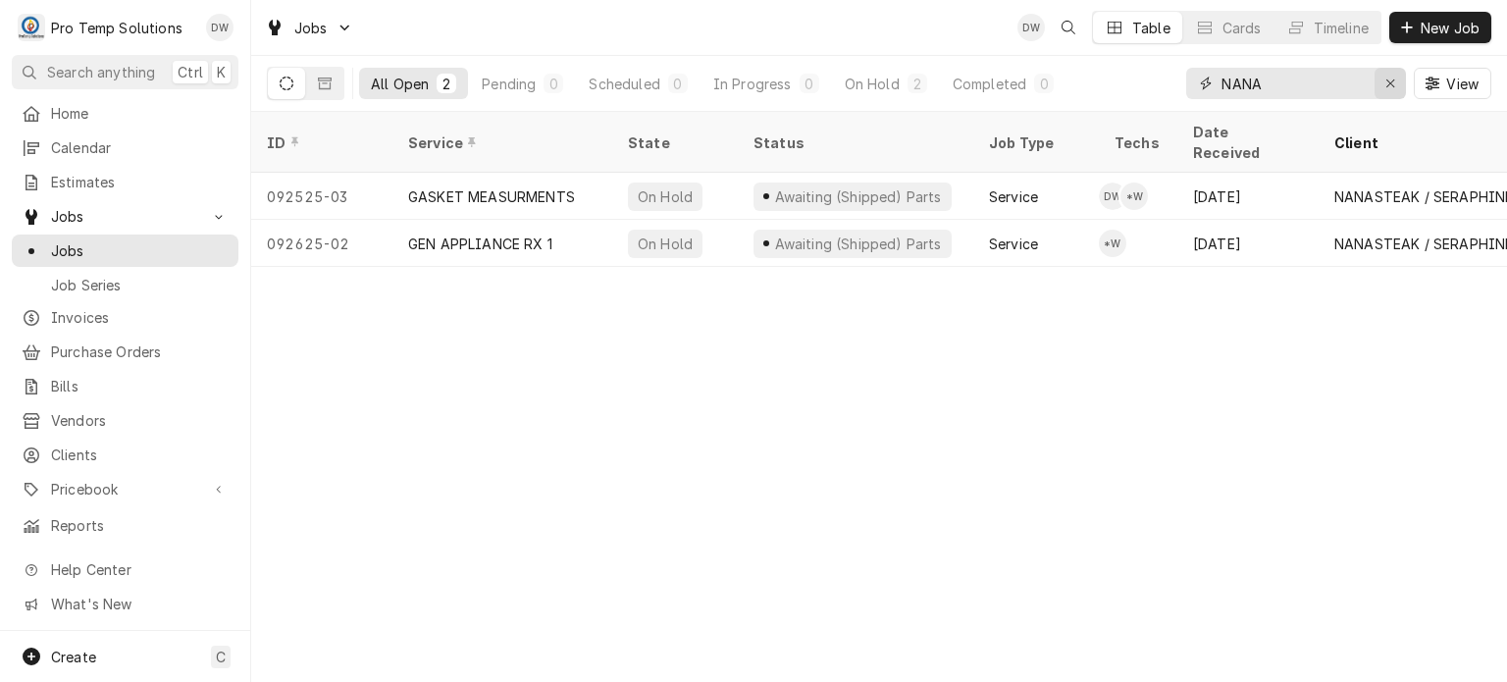
click at [1391, 87] on icon "Erase input" at bounding box center [1390, 84] width 11 height 14
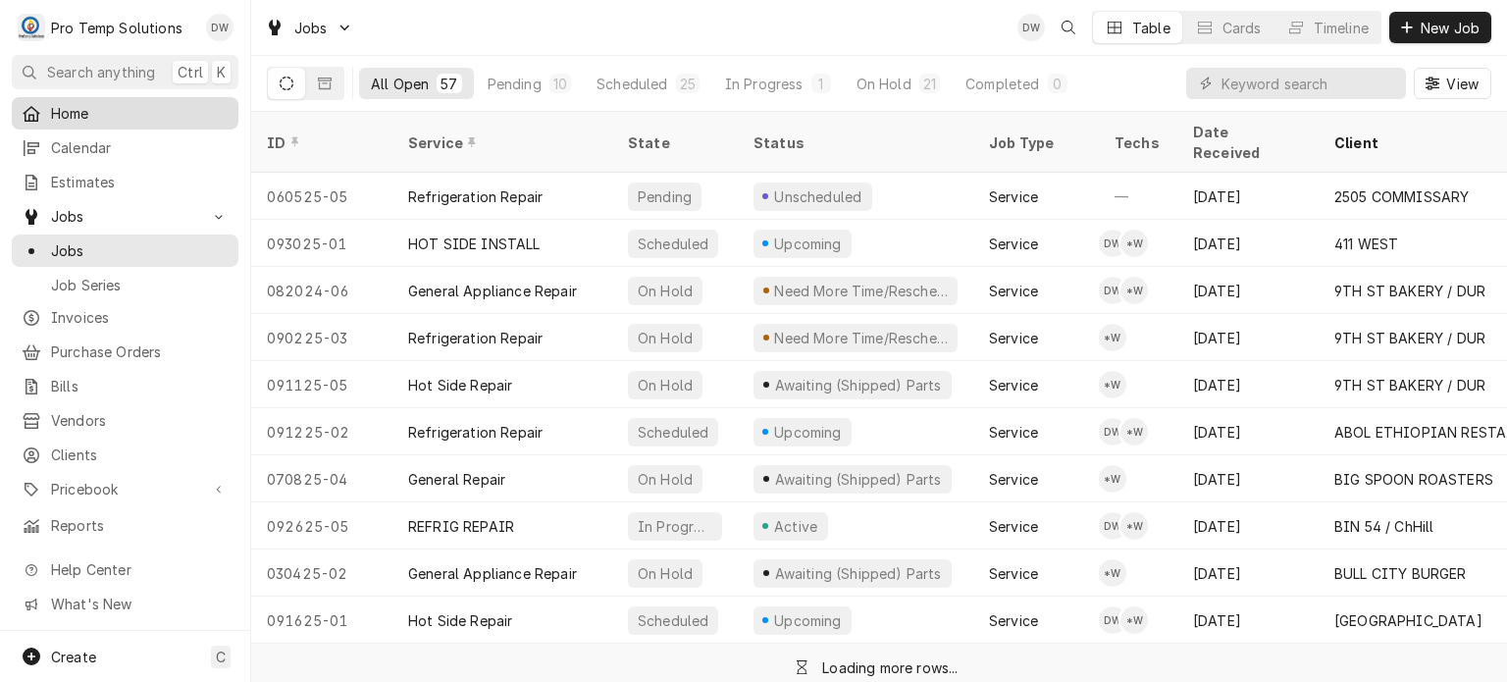
click at [191, 112] on span "Home" at bounding box center [140, 113] width 178 height 21
